Goal: Information Seeking & Learning: Learn about a topic

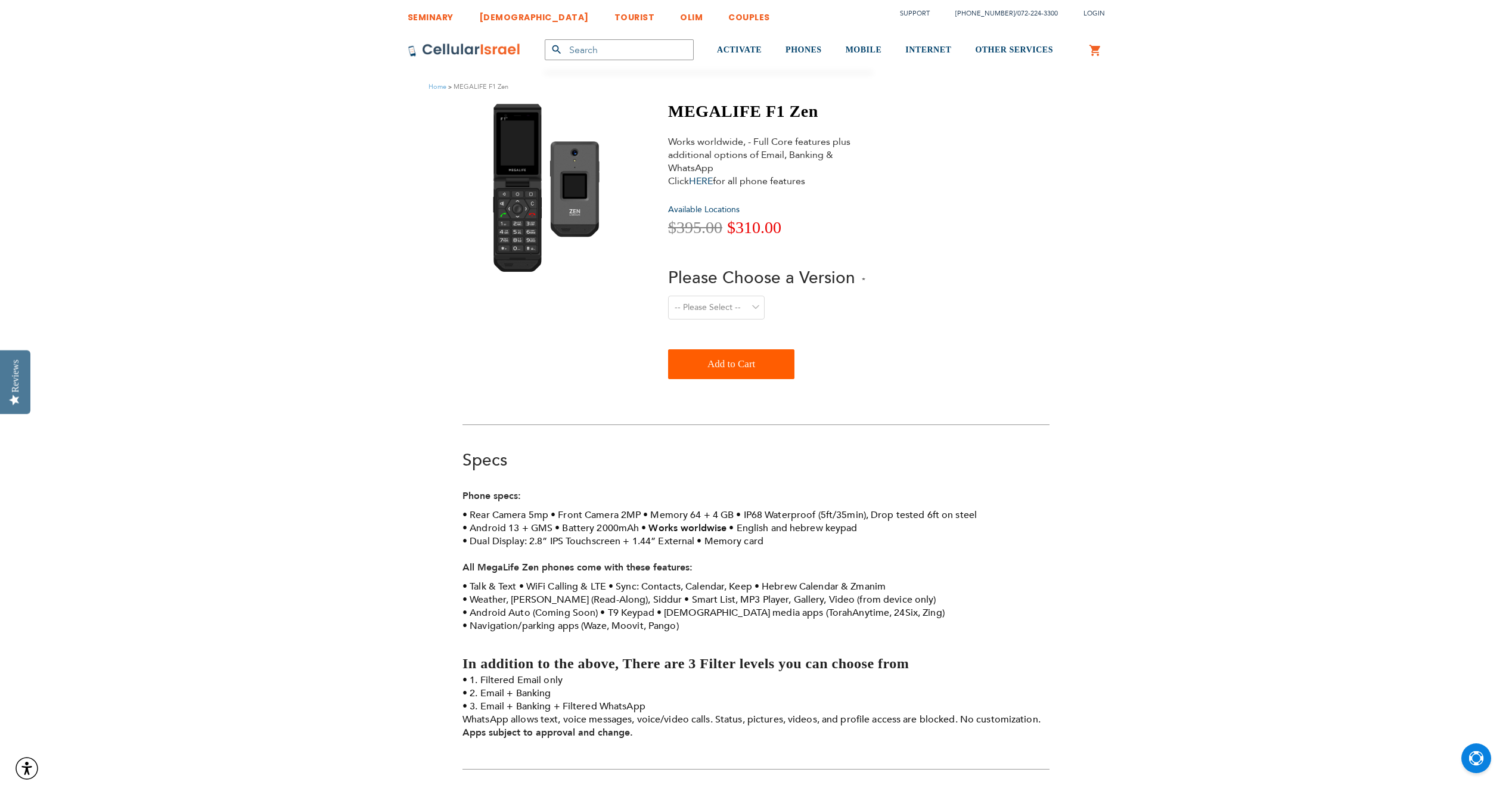
click at [720, 308] on select "-- Please Select -- Level 1. Filtered Email only Level 2. Email + Banking Level…" at bounding box center [716, 307] width 97 height 24
click at [668, 295] on select "-- Please Select -- Level 1. Filtered Email only Level 2. Email + Banking Level…" at bounding box center [716, 307] width 97 height 24
click at [740, 312] on select "-- Please Select -- Level 1. Filtered Email only Level 2. Email + Banking Level…" at bounding box center [716, 307] width 97 height 24
select select "Level 2. Email + Banking"
click at [668, 295] on select "-- Please Select -- Level 1. Filtered Email only Level 2. Email + Banking Level…" at bounding box center [716, 307] width 97 height 24
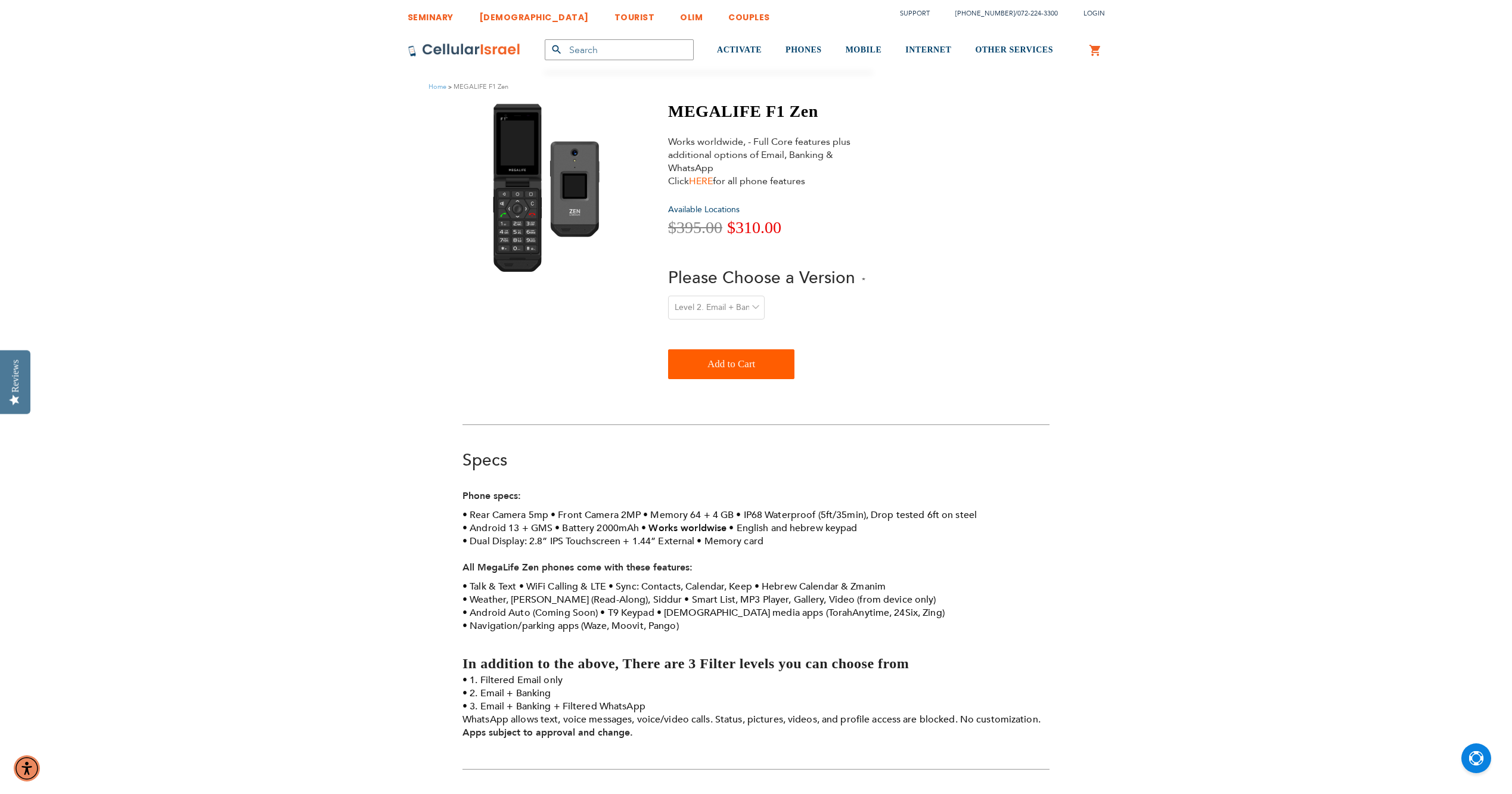
click at [699, 182] on link "HERE" at bounding box center [701, 180] width 24 height 13
drag, startPoint x: 782, startPoint y: 109, endPoint x: 666, endPoint y: 111, distance: 116.0
click at [666, 111] on div "MEGALIFE F1 Zen Works worldwide, - Full Core features plus additional options o…" at bounding box center [755, 243] width 587 height 284
drag, startPoint x: 666, startPoint y: 111, endPoint x: 688, endPoint y: 107, distance: 22.4
copy h1 "MEGALIFE F1"
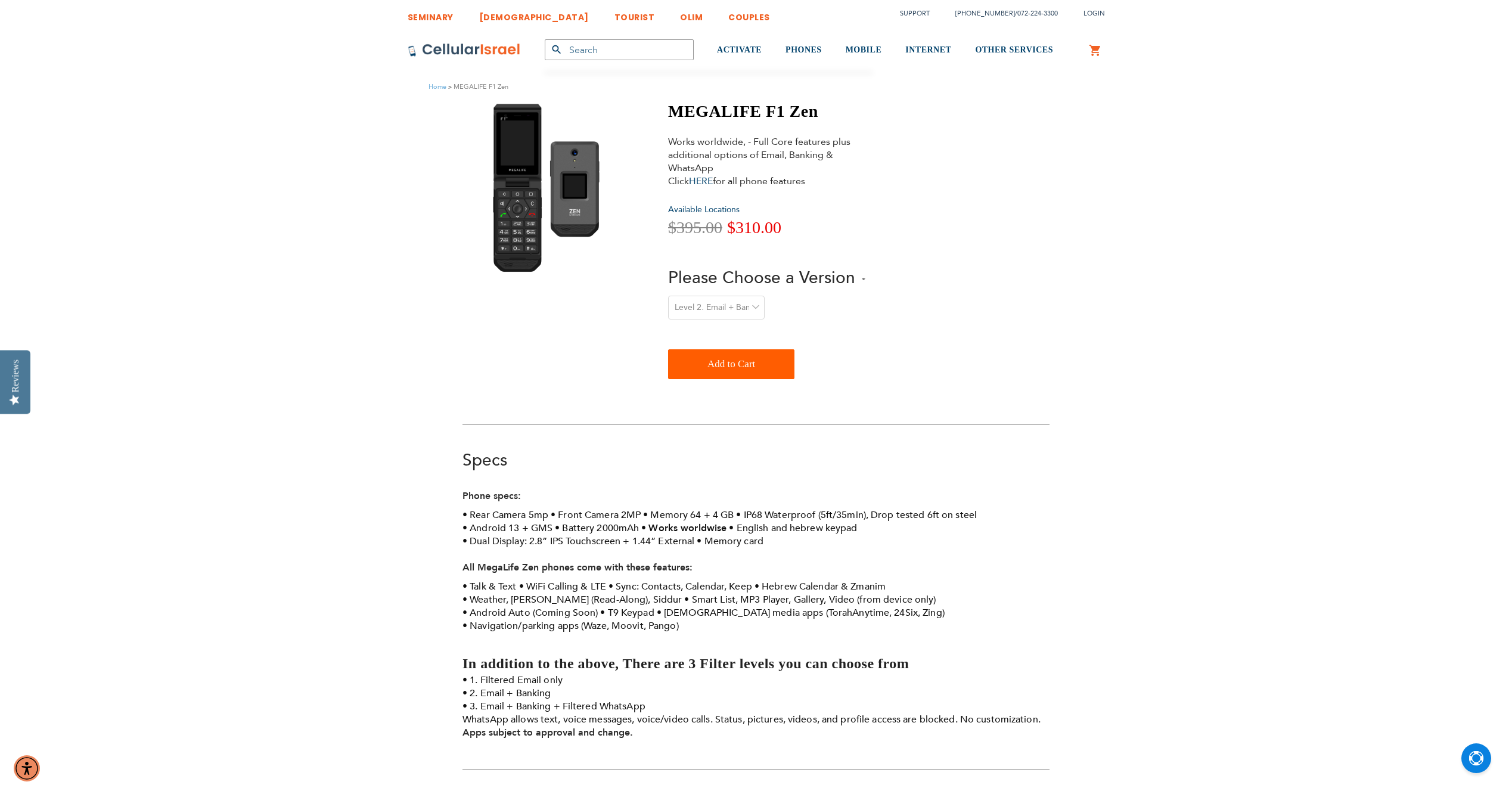
click at [602, 49] on input "text" at bounding box center [619, 49] width 149 height 21
paste input "MEGALIFE F1"
type input "MEGALIFE F1"
click at [545, 39] on button "submit" at bounding box center [556, 49] width 24 height 21
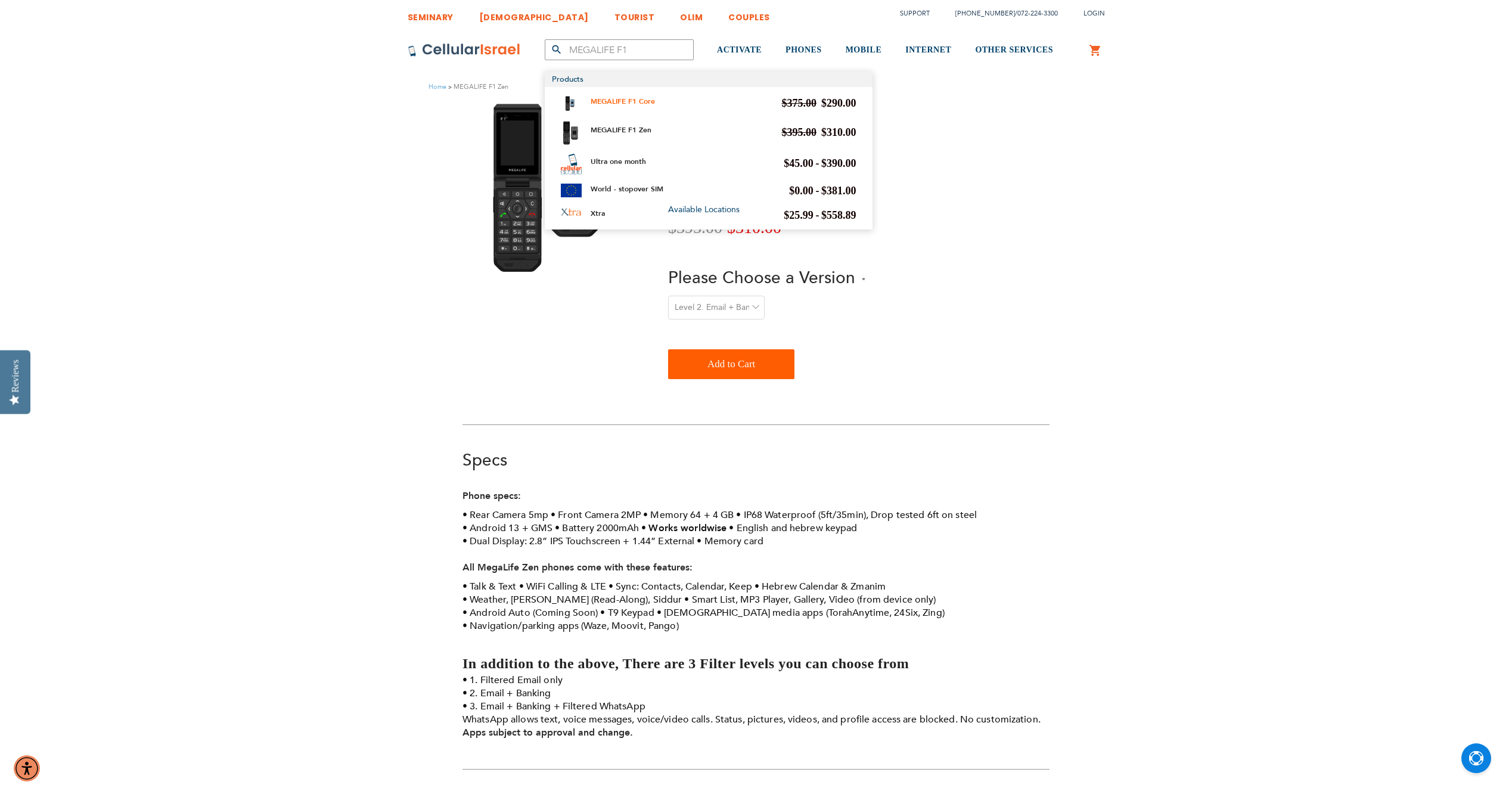
click at [643, 100] on link "MEGALIFE F1 Core" at bounding box center [622, 101] width 64 height 9
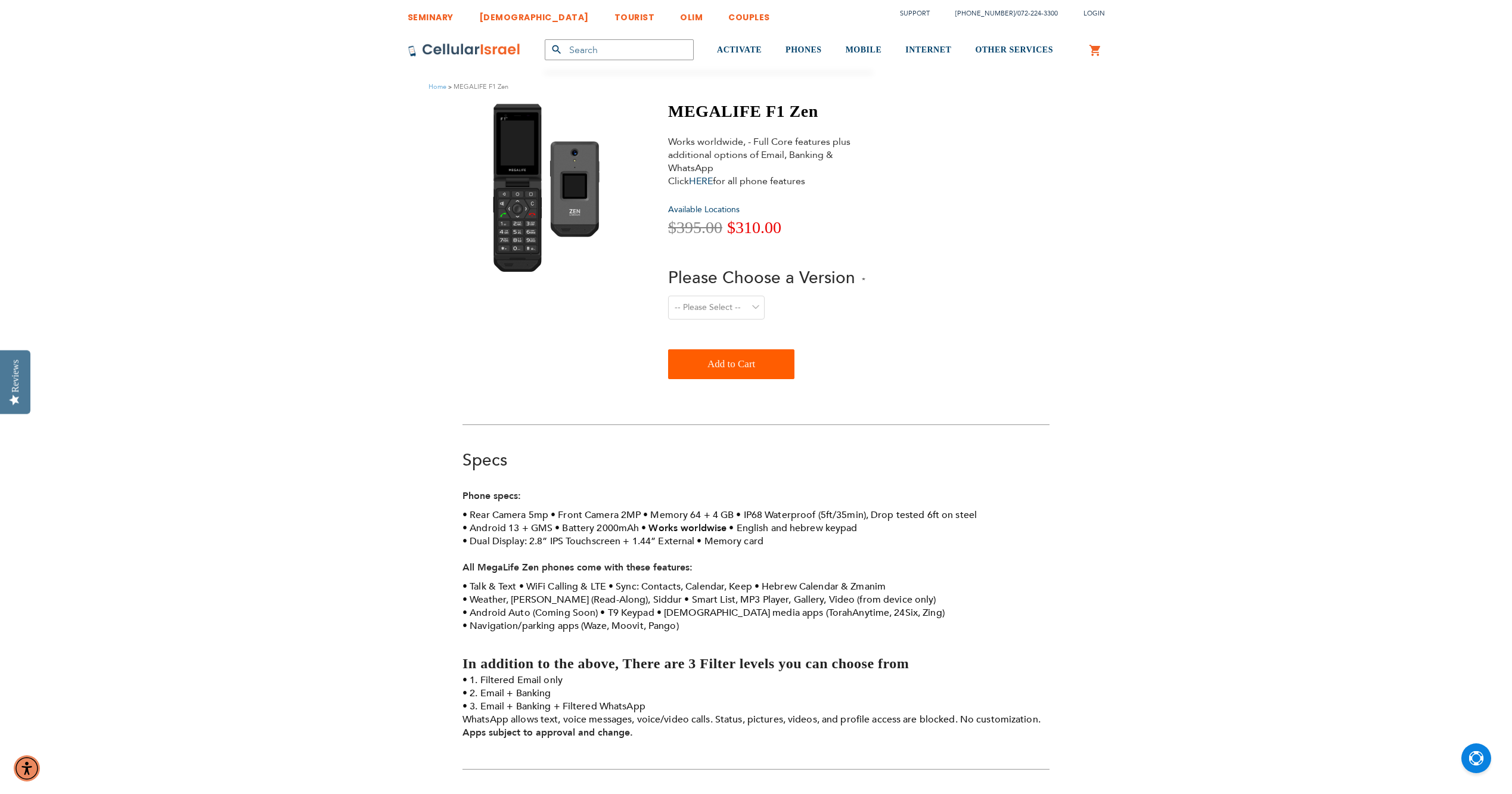
click at [697, 205] on span "Available Locations" at bounding box center [704, 209] width 72 height 11
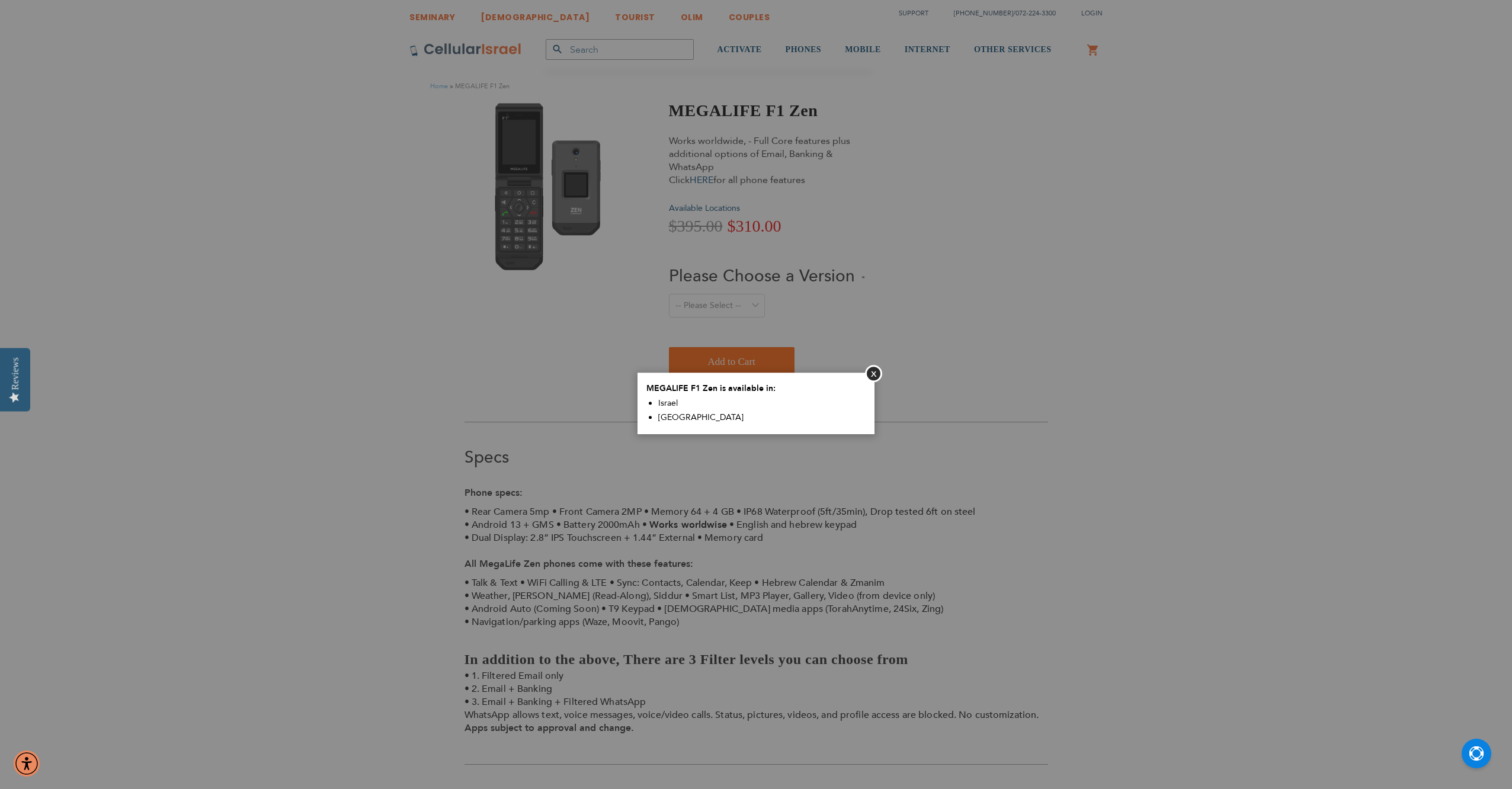
click at [893, 218] on aside "Close MEGALIFE F1 Zen is available in: [GEOGRAPHIC_DATA] [GEOGRAPHIC_DATA]" at bounding box center [756, 394] width 1512 height 789
click at [875, 375] on button "Close" at bounding box center [874, 373] width 17 height 17
